Goal: Find specific page/section: Find specific page/section

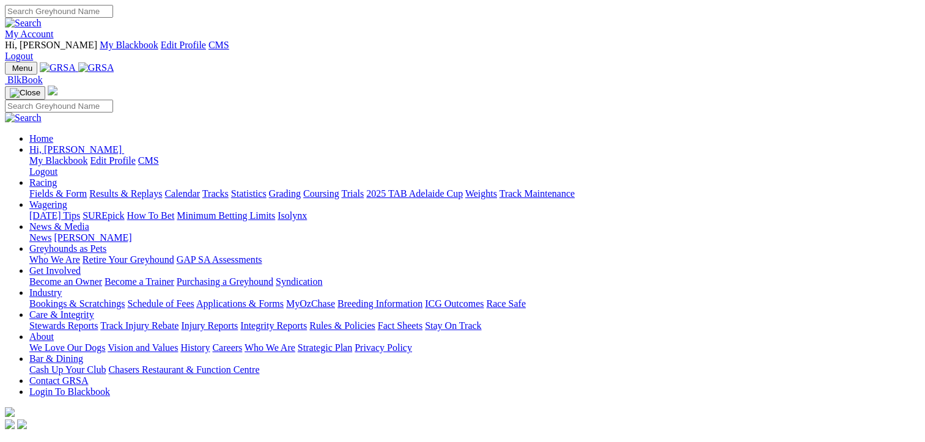
click at [200, 188] on link "Calendar" at bounding box center [181, 193] width 35 height 10
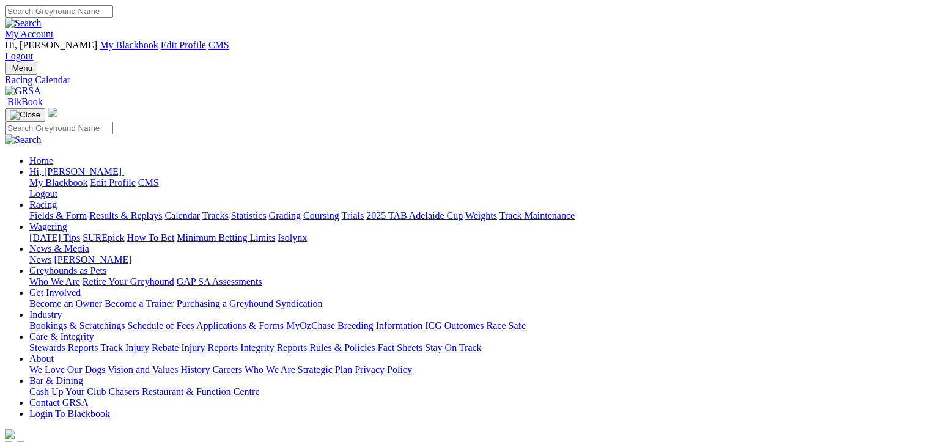
click at [54, 29] on link "My Account" at bounding box center [29, 34] width 49 height 10
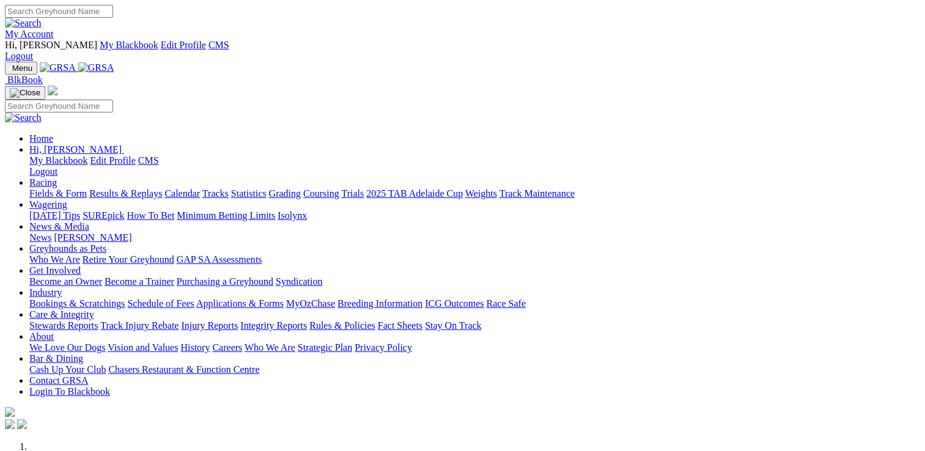
click at [54, 29] on link "My Account" at bounding box center [29, 34] width 49 height 10
